Goal: Information Seeking & Learning: Learn about a topic

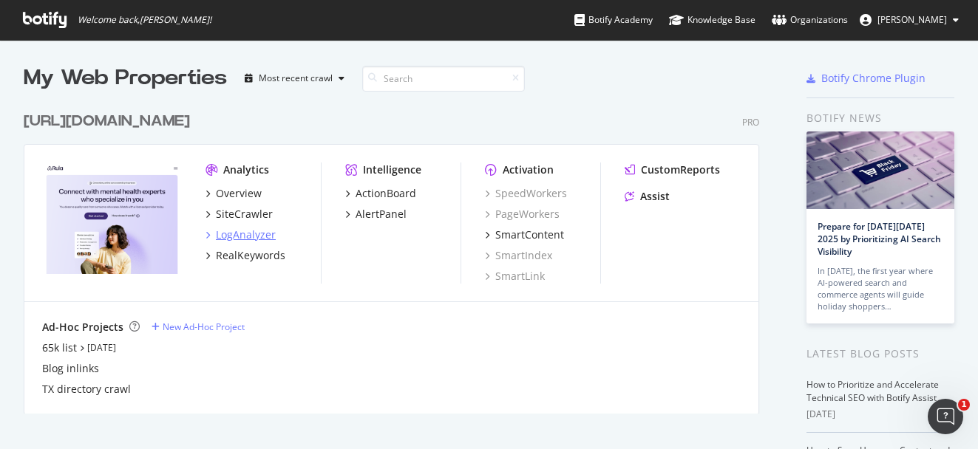
click at [235, 232] on div "LogAnalyzer" at bounding box center [246, 235] width 60 height 15
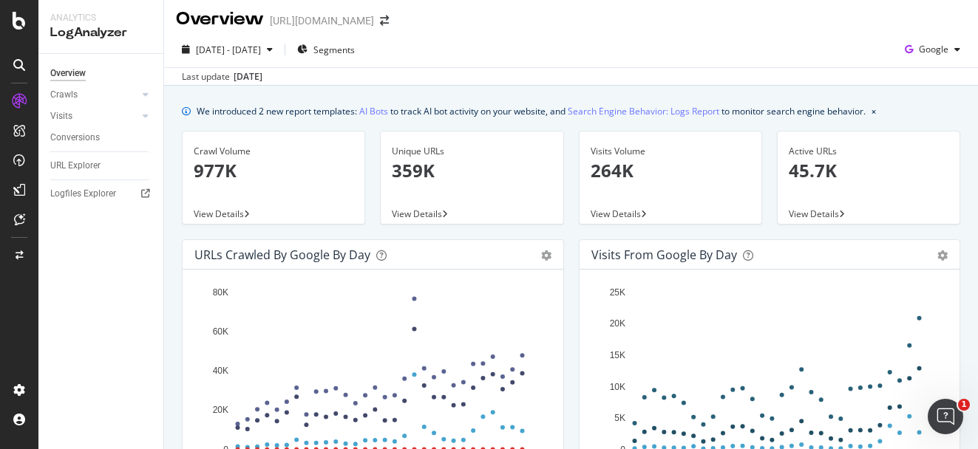
scroll to position [1, 0]
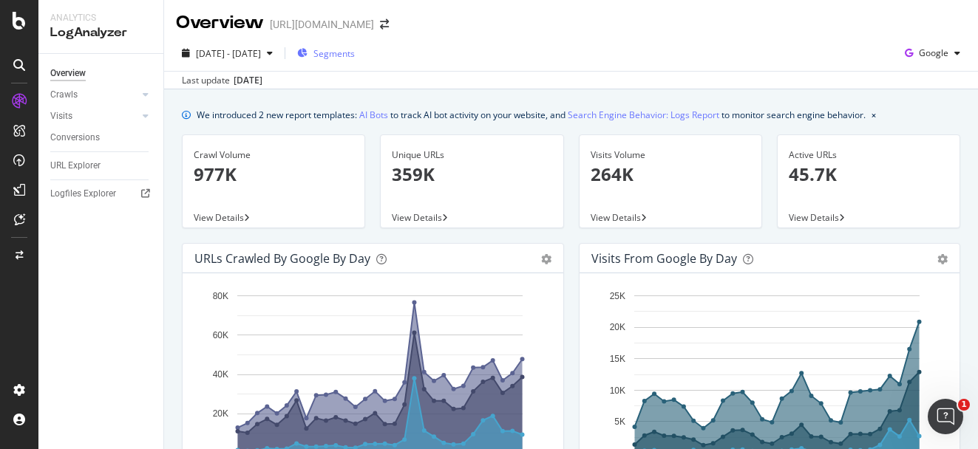
click at [355, 54] on span "Segments" at bounding box center [333, 53] width 41 height 13
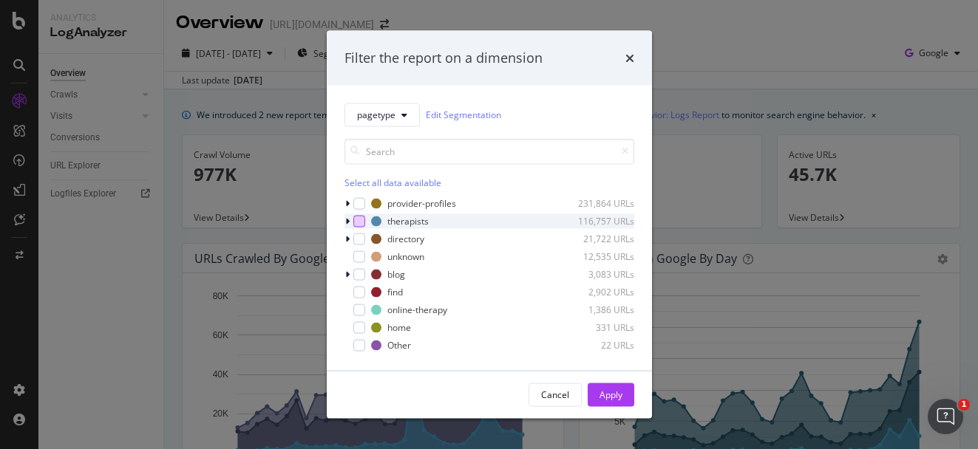
click at [357, 222] on div "modal" at bounding box center [359, 221] width 12 height 12
click at [600, 392] on div "Apply" at bounding box center [610, 395] width 23 height 13
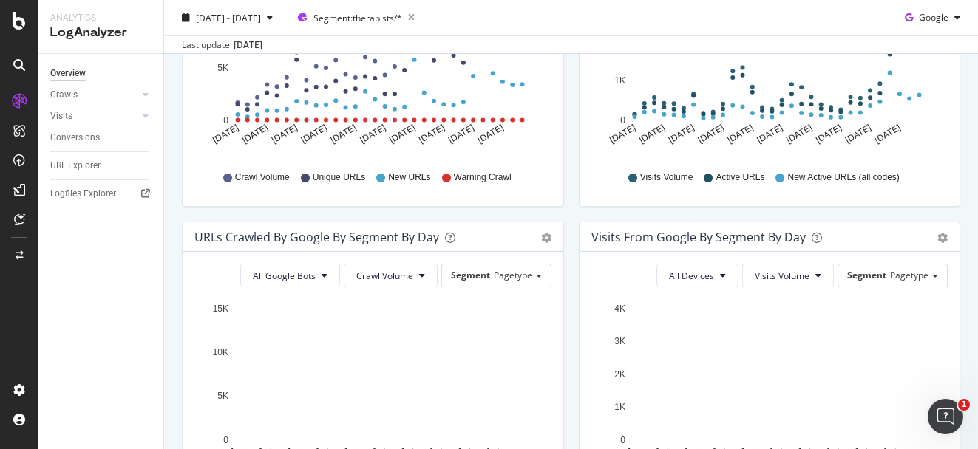
scroll to position [438, 0]
